Goal: Task Accomplishment & Management: Use online tool/utility

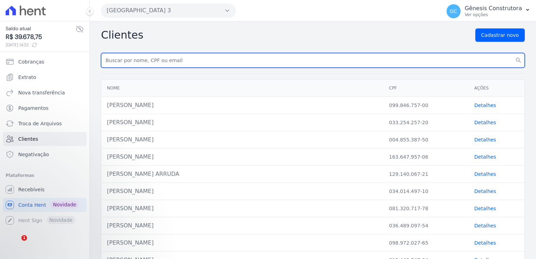
click at [174, 60] on input "text" at bounding box center [312, 60] width 423 height 15
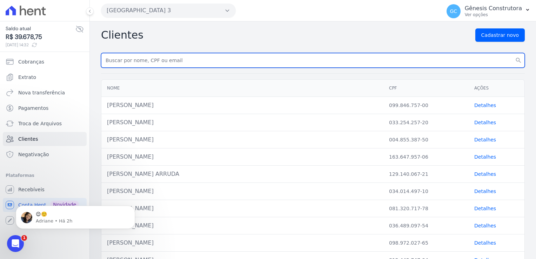
paste input "ANDRIELLY [PERSON_NAME] [PERSON_NAME] PASSOS"
type input "ANDRIELLY [PERSON_NAME] [PERSON_NAME] PASSOS"
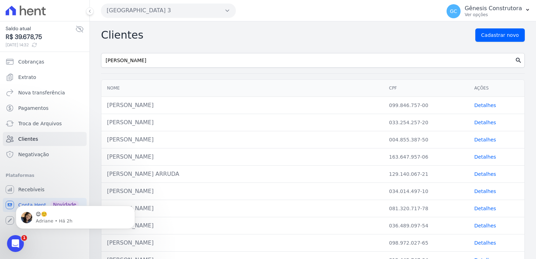
drag, startPoint x: 513, startPoint y: 60, endPoint x: 509, endPoint y: 60, distance: 3.9
click at [515, 60] on icon "search" at bounding box center [518, 60] width 7 height 7
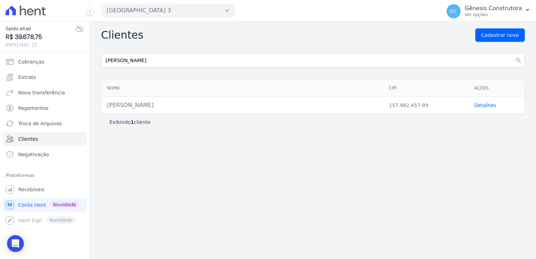
click at [484, 105] on link "Detalhes" at bounding box center [485, 105] width 22 height 6
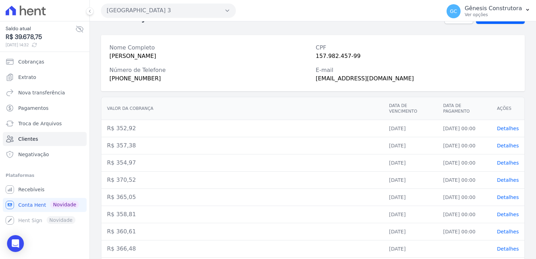
scroll to position [111, 0]
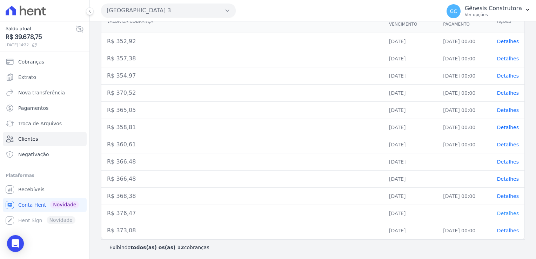
click at [508, 214] on span "Detalhes" at bounding box center [508, 213] width 22 height 6
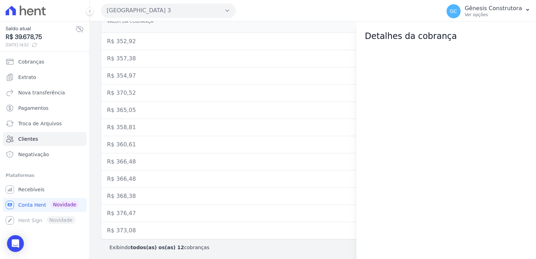
drag, startPoint x: 428, startPoint y: 67, endPoint x: 400, endPoint y: 82, distance: 31.8
click at [426, 68] on div at bounding box center [445, 150] width 179 height 216
click at [400, 82] on div at bounding box center [445, 150] width 179 height 216
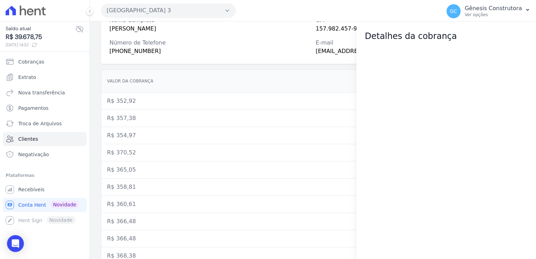
scroll to position [0, 0]
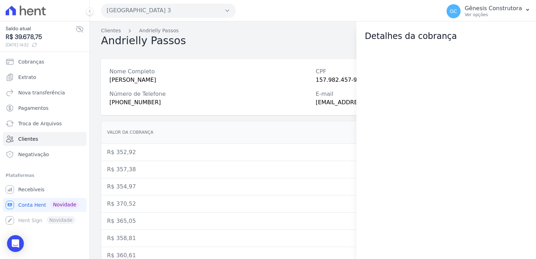
click at [301, 59] on div "Nome Completo ANDRIELLY DUTRA RABELO PASSOS CPF 157.982.457-99 Número de Telefo…" at bounding box center [312, 87] width 423 height 56
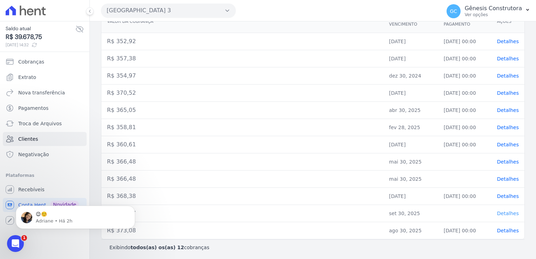
click at [509, 212] on span "Detalhes" at bounding box center [508, 213] width 22 height 6
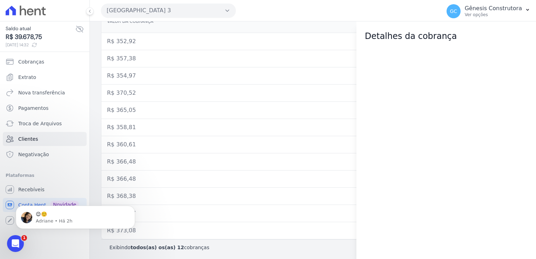
drag, startPoint x: 448, startPoint y: 103, endPoint x: 464, endPoint y: 164, distance: 63.7
click at [472, 174] on div at bounding box center [445, 150] width 179 height 216
drag, startPoint x: 454, startPoint y: 132, endPoint x: 290, endPoint y: 119, distance: 165.0
click at [454, 132] on div at bounding box center [445, 150] width 179 height 216
click at [33, 65] on span "Cobranças" at bounding box center [31, 61] width 26 height 7
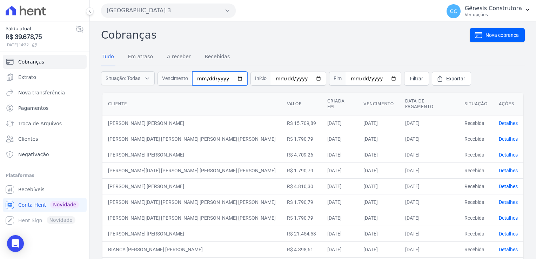
click at [207, 82] on input "date" at bounding box center [219, 79] width 55 height 14
type input "[DATE]"
click at [31, 137] on span "Clientes" at bounding box center [28, 138] width 20 height 7
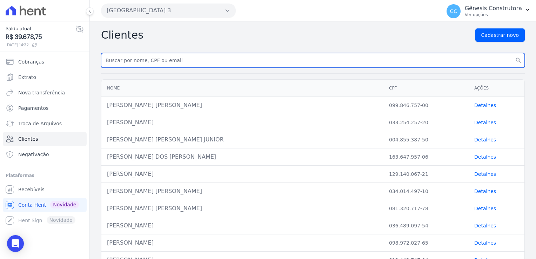
click at [170, 60] on input "text" at bounding box center [312, 60] width 423 height 15
paste input "[PERSON_NAME]"
type input "[PERSON_NAME]"
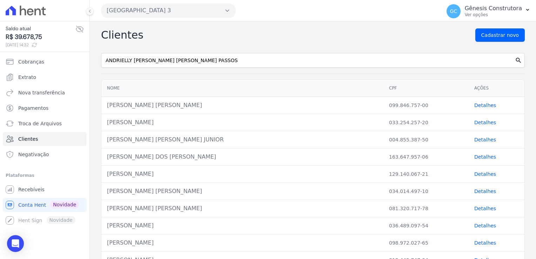
click at [515, 61] on icon "search" at bounding box center [518, 60] width 7 height 7
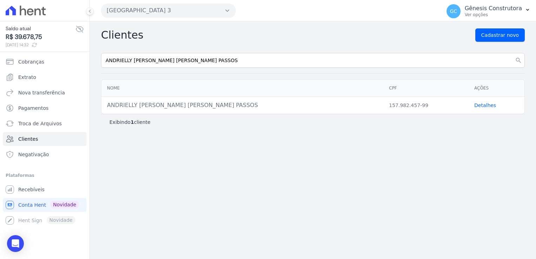
click at [488, 103] on link "Detalhes" at bounding box center [485, 105] width 22 height 6
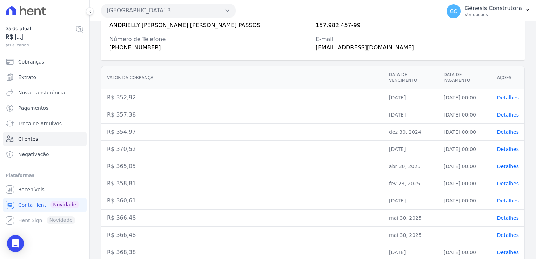
scroll to position [111, 0]
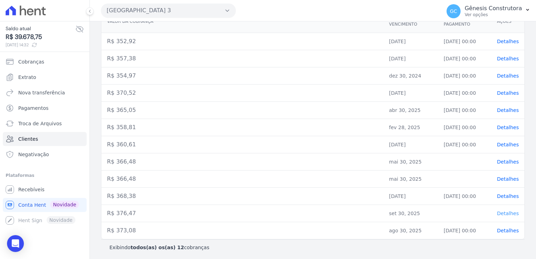
click at [505, 212] on span "Detalhes" at bounding box center [508, 213] width 22 height 6
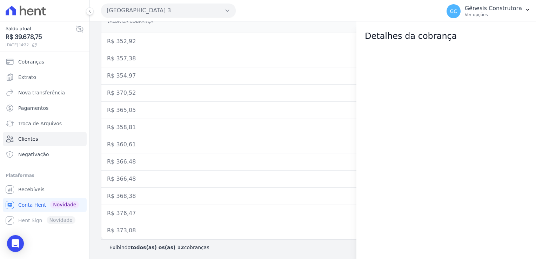
drag, startPoint x: 436, startPoint y: 89, endPoint x: 438, endPoint y: 95, distance: 6.0
click at [438, 95] on div at bounding box center [445, 150] width 179 height 216
click at [439, 96] on div at bounding box center [445, 150] width 179 height 216
drag, startPoint x: 439, startPoint y: 96, endPoint x: 442, endPoint y: 101, distance: 6.3
click at [442, 101] on div at bounding box center [445, 150] width 179 height 216
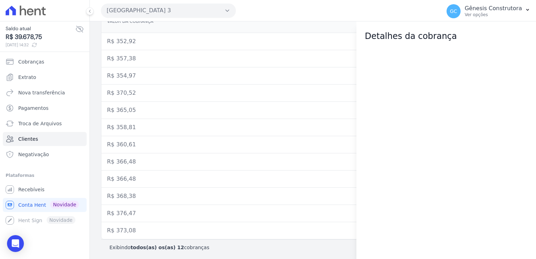
drag, startPoint x: 442, startPoint y: 101, endPoint x: 447, endPoint y: 157, distance: 56.4
click at [447, 158] on div at bounding box center [445, 150] width 179 height 216
drag, startPoint x: 379, startPoint y: 56, endPoint x: 314, endPoint y: 141, distance: 106.3
click at [457, 174] on div at bounding box center [445, 150] width 179 height 216
click at [34, 62] on span "Cobranças" at bounding box center [31, 61] width 26 height 7
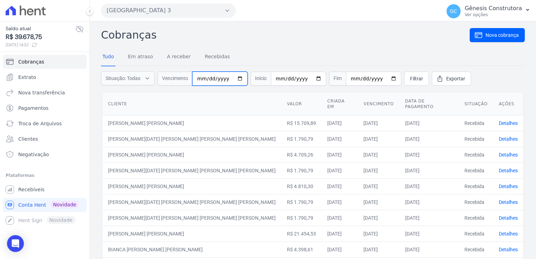
click at [202, 77] on input "date" at bounding box center [219, 79] width 55 height 14
type input "[DATE]"
click at [411, 82] on link "Filtrar" at bounding box center [416, 79] width 25 height 14
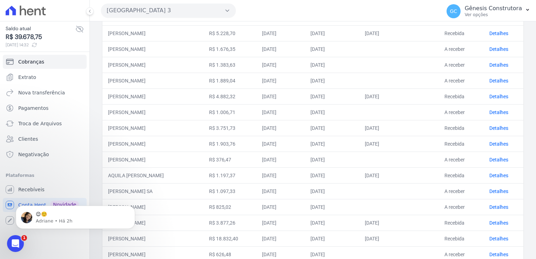
scroll to position [175, 0]
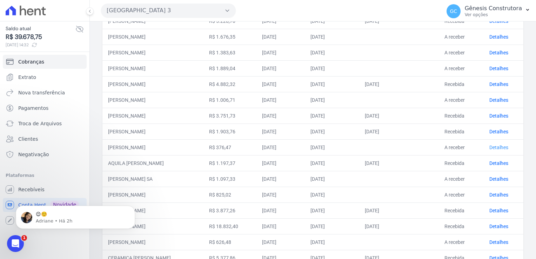
click at [500, 146] on link "Detalhes" at bounding box center [498, 147] width 19 height 6
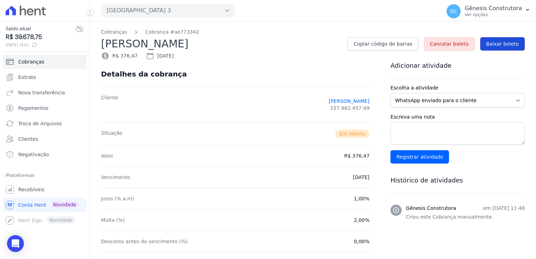
click at [496, 43] on span "Baixar boleto" at bounding box center [502, 43] width 33 height 7
